Goal: Information Seeking & Learning: Find specific fact

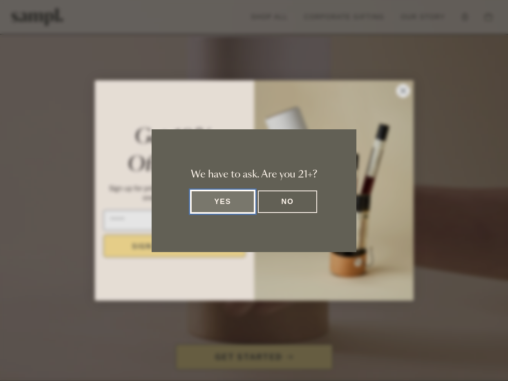
click at [222, 202] on button "Yes" at bounding box center [223, 202] width 64 height 22
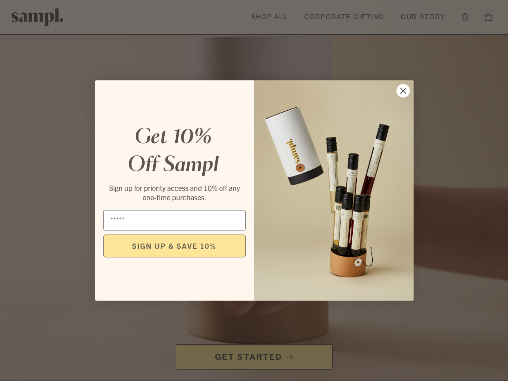
click at [402, 92] on circle "Close dialog" at bounding box center [402, 90] width 13 height 13
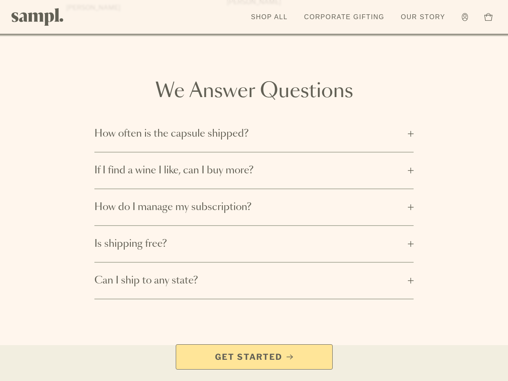
scroll to position [1265, 0]
click at [408, 125] on button "How often is the capsule shipped?" at bounding box center [253, 135] width 319 height 36
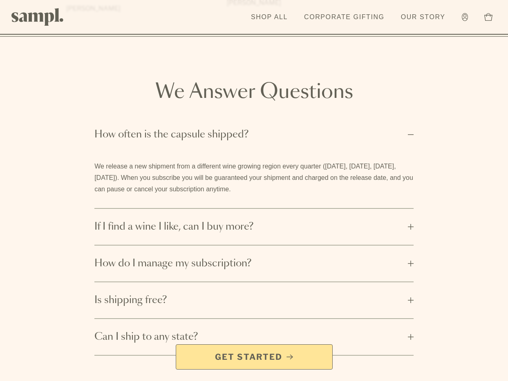
click at [408, 125] on button "How often is the capsule shipped?" at bounding box center [253, 135] width 319 height 36
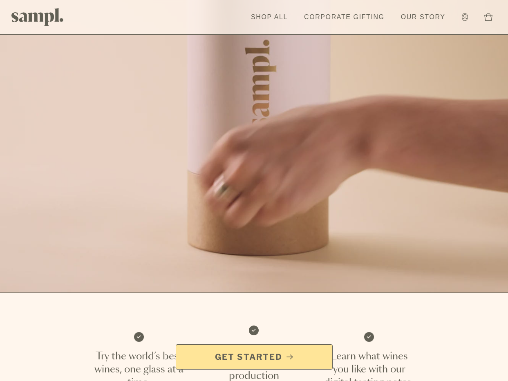
scroll to position [0, 0]
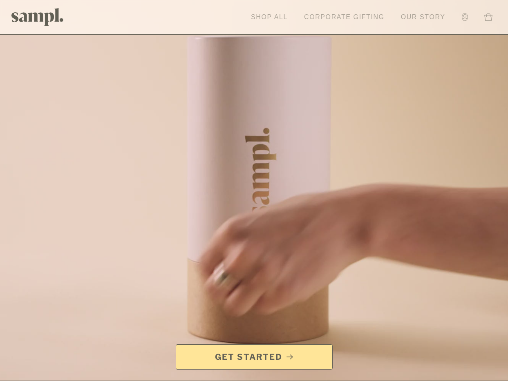
click at [424, 18] on link "Our Story" at bounding box center [422, 17] width 53 height 18
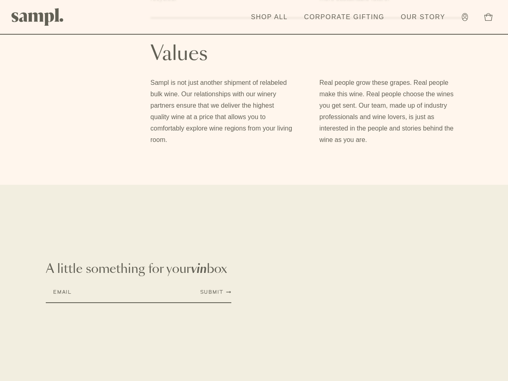
scroll to position [764, 0]
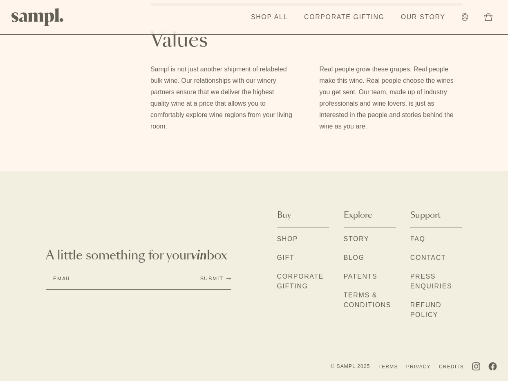
click at [355, 238] on link "Story" at bounding box center [356, 239] width 26 height 11
click at [350, 277] on link "Patents" at bounding box center [360, 277] width 34 height 11
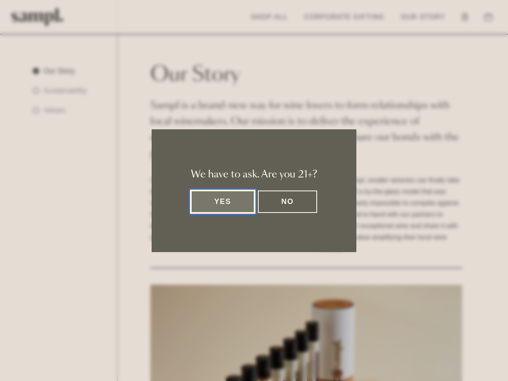
click at [236, 202] on button "Yes" at bounding box center [223, 202] width 64 height 22
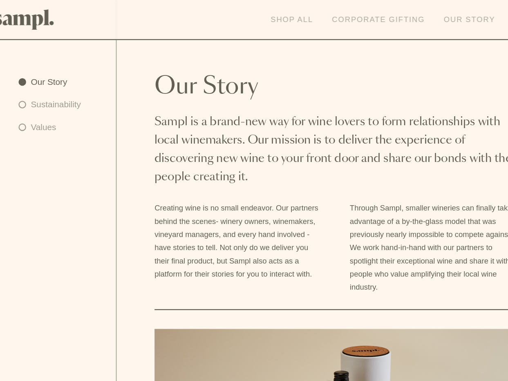
click at [427, 22] on link "Our Story" at bounding box center [422, 17] width 53 height 18
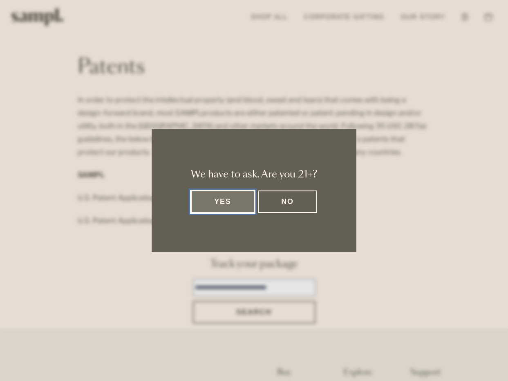
click at [234, 210] on button "Yes" at bounding box center [223, 202] width 64 height 22
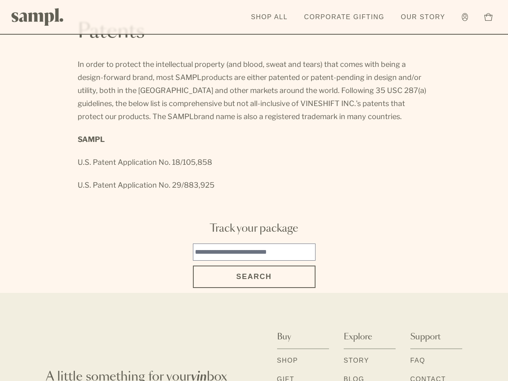
scroll to position [3, 0]
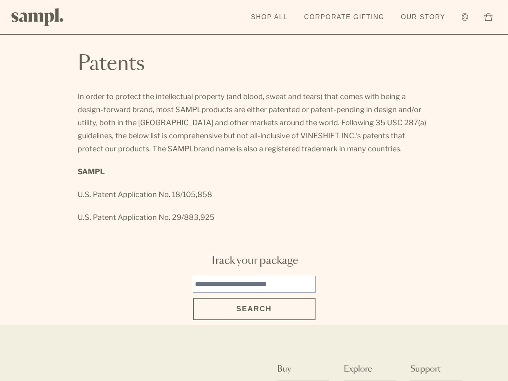
drag, startPoint x: 218, startPoint y: 222, endPoint x: 72, endPoint y: 64, distance: 215.3
click at [72, 63] on article "Patents In order to protect the intellectual property (and blood, sweat and tea…" at bounding box center [254, 139] width 418 height 216
copy div "Patents In order to protect the intellectual property (and blood, sweat and tea…"
click at [306, 113] on span "products are either patented or patent-pending in design and/or utility, both i…" at bounding box center [252, 129] width 348 height 48
drag, startPoint x: 266, startPoint y: 136, endPoint x: 208, endPoint y: 137, distance: 58.4
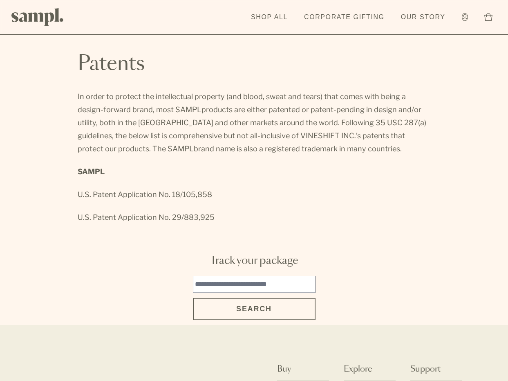
click at [208, 137] on span "products are either patented or patent-pending in design and/or utility, both i…" at bounding box center [252, 129] width 348 height 48
copy span "VINESHIFT INC.’s"
click at [270, 16] on link "Shop All" at bounding box center [269, 17] width 45 height 18
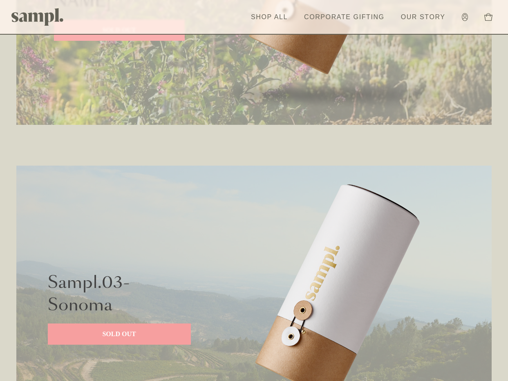
scroll to position [1008, 0]
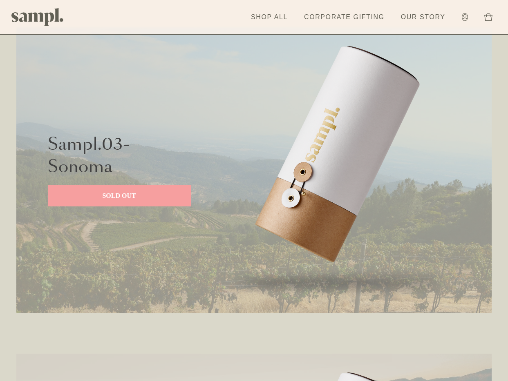
click at [98, 201] on link "SOLD OUT" at bounding box center [119, 195] width 143 height 21
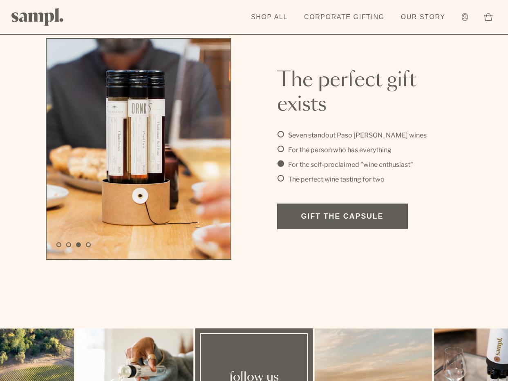
scroll to position [1867, 0]
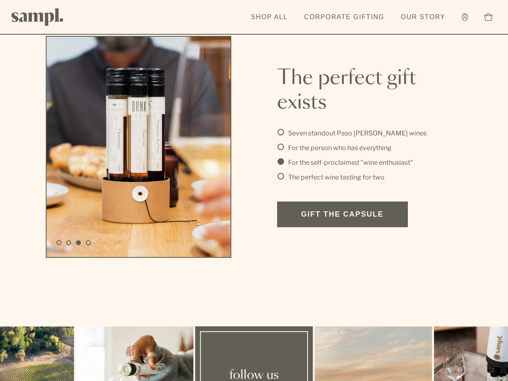
click at [283, 132] on li "Seven standout Paso Robles wines" at bounding box center [369, 134] width 185 height 10
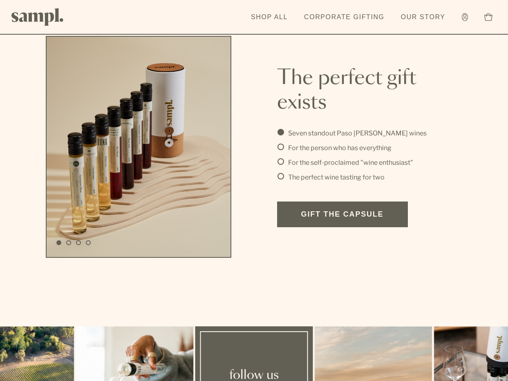
click at [280, 147] on li "For the person who has everything" at bounding box center [369, 148] width 185 height 10
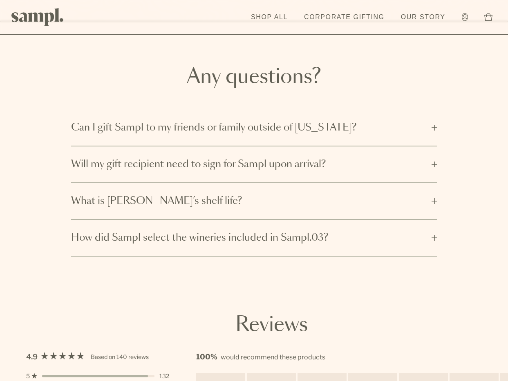
scroll to position [2428, 0]
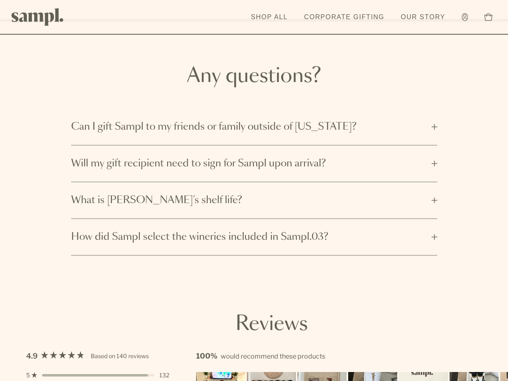
click at [349, 127] on span "Can I gift Sampl to my friends or family outside of California?" at bounding box center [248, 126] width 355 height 13
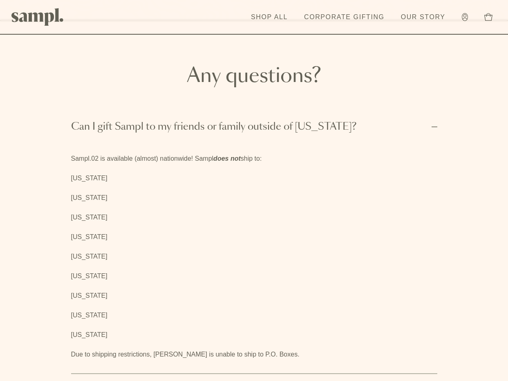
click at [349, 127] on span "Can I gift Sampl to my friends or family outside of California?" at bounding box center [248, 126] width 355 height 13
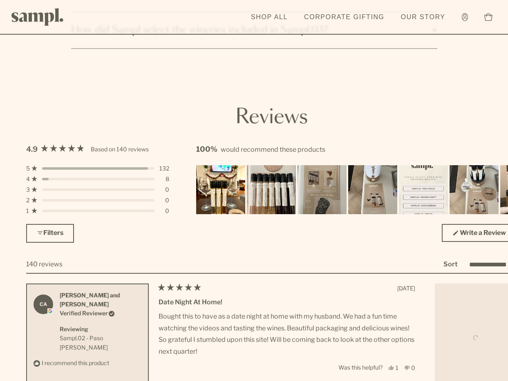
scroll to position [2648, 0]
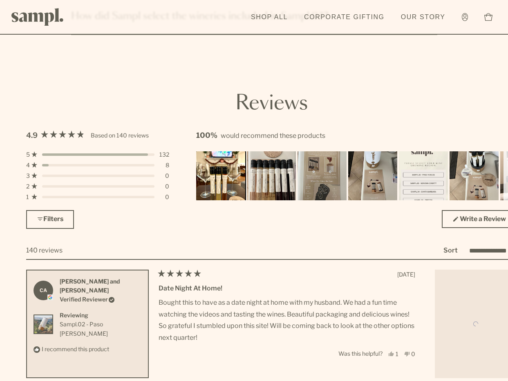
click at [243, 165] on img "Carousel of customer-uploaded media. Press left and right arrows to navigate. P…" at bounding box center [220, 175] width 51 height 51
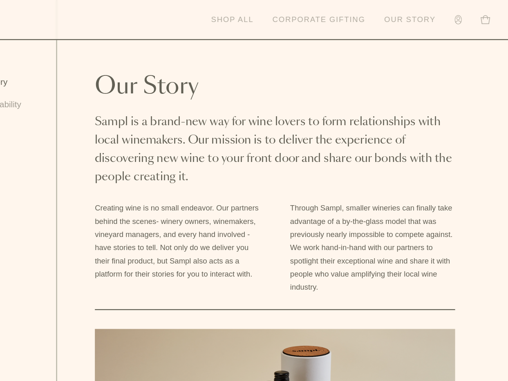
click at [417, 22] on link "Our Story" at bounding box center [422, 17] width 53 height 18
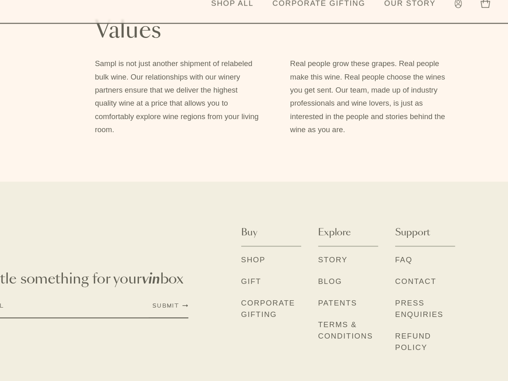
click at [359, 278] on link "Patents" at bounding box center [360, 277] width 34 height 11
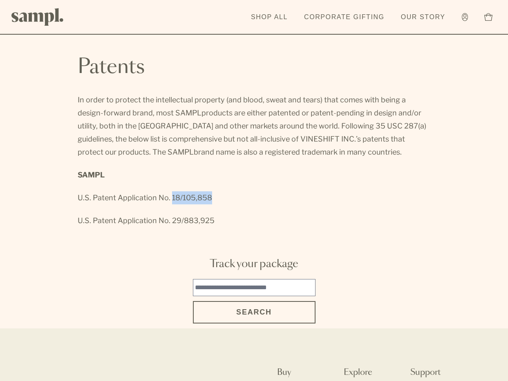
drag, startPoint x: 217, startPoint y: 201, endPoint x: 169, endPoint y: 200, distance: 48.2
click at [169, 200] on p "U.S. Patent Application No. 18/105,858" at bounding box center [254, 198] width 353 height 13
copy span "18/105,858"
drag, startPoint x: 221, startPoint y: 220, endPoint x: 170, endPoint y: 219, distance: 51.5
click at [170, 220] on p "U.S. Patent Application No. 29/883,925" at bounding box center [254, 220] width 353 height 13
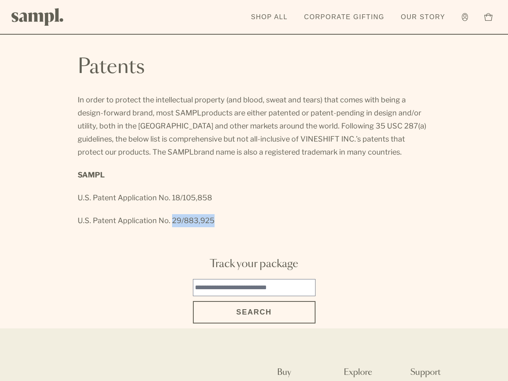
copy span "29/883,925"
